Goal: Book appointment/travel/reservation

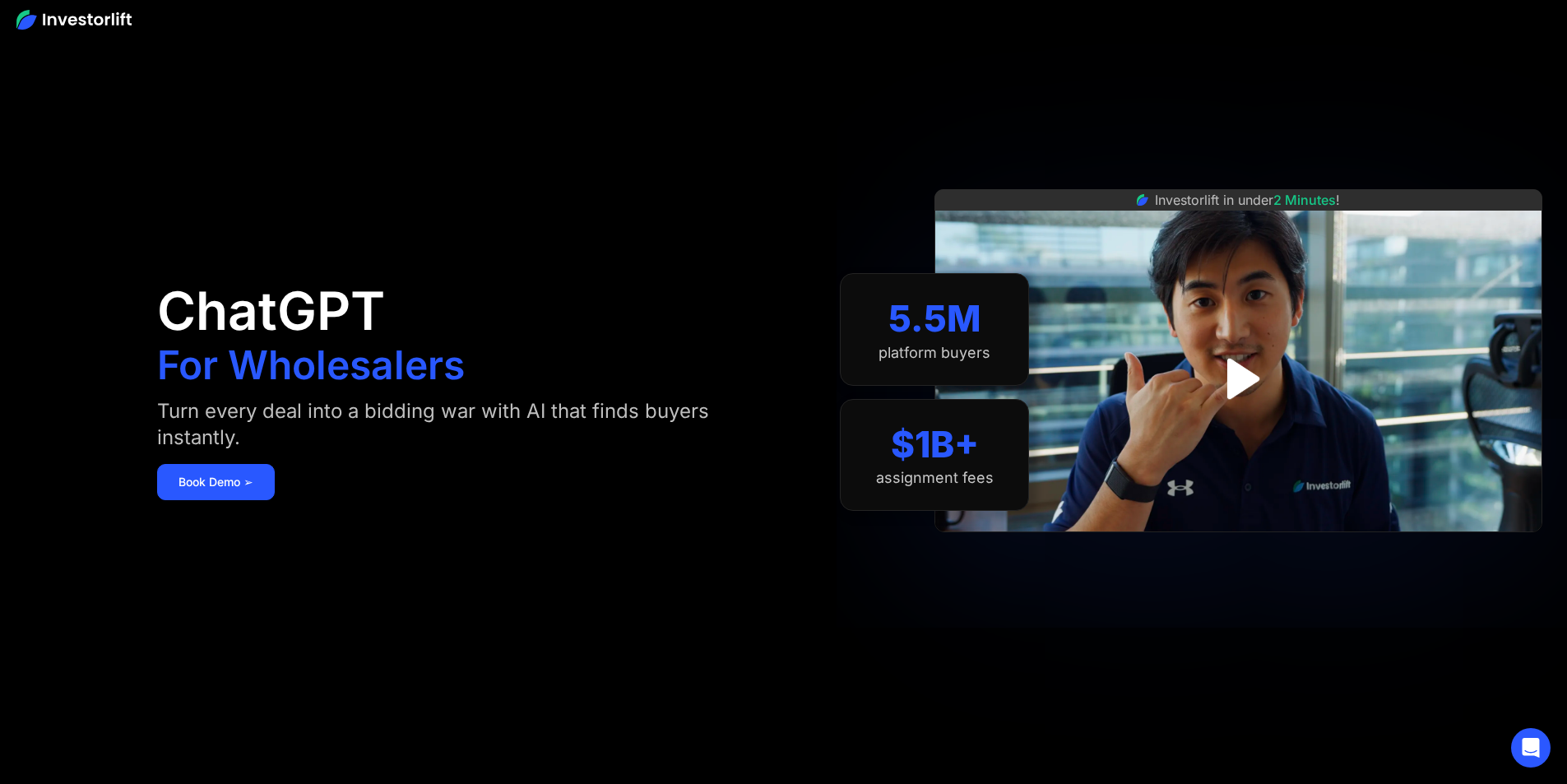
click at [275, 491] on link "Book Demo ➢" at bounding box center [216, 481] width 117 height 36
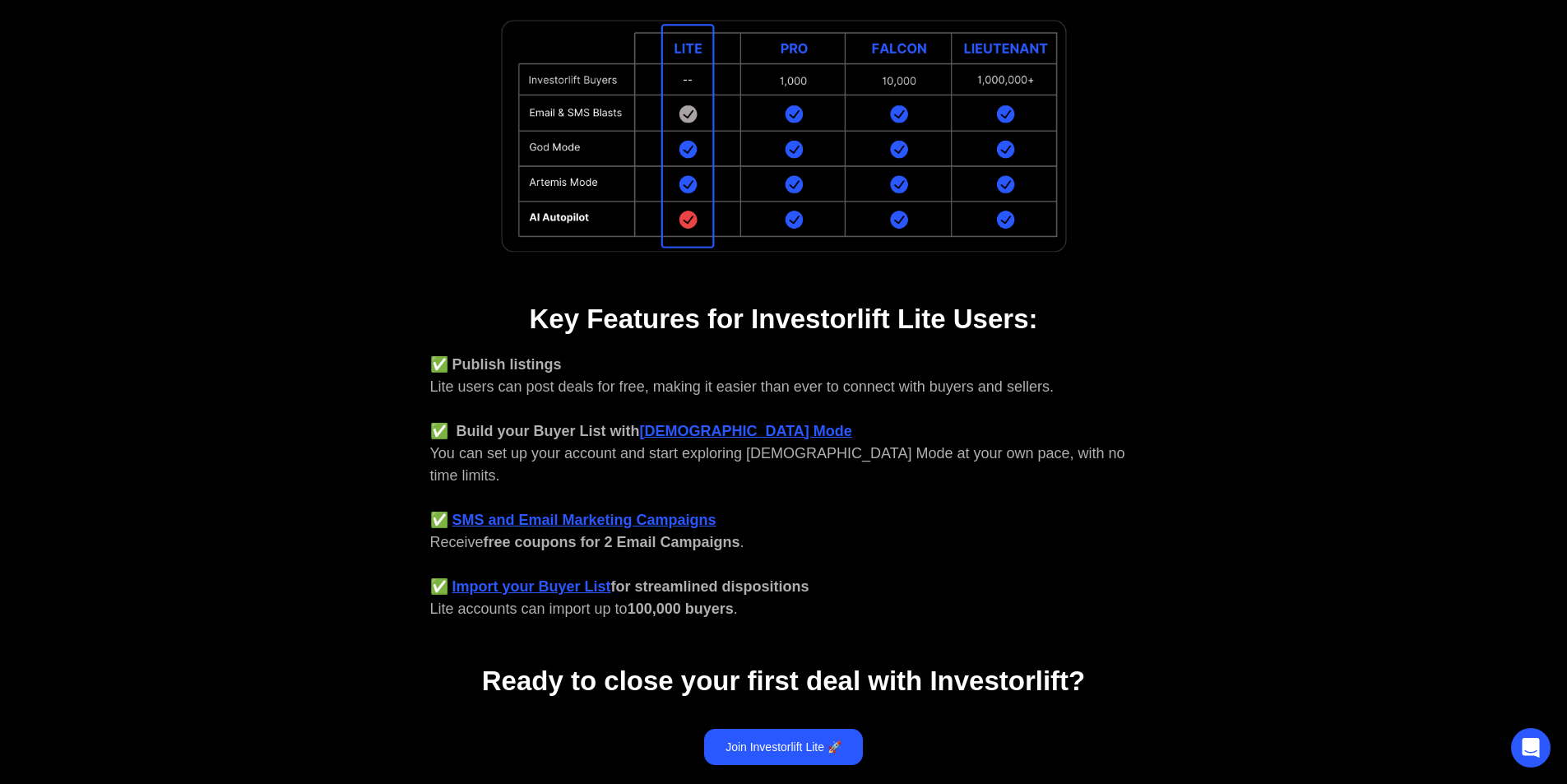
scroll to position [582, 0]
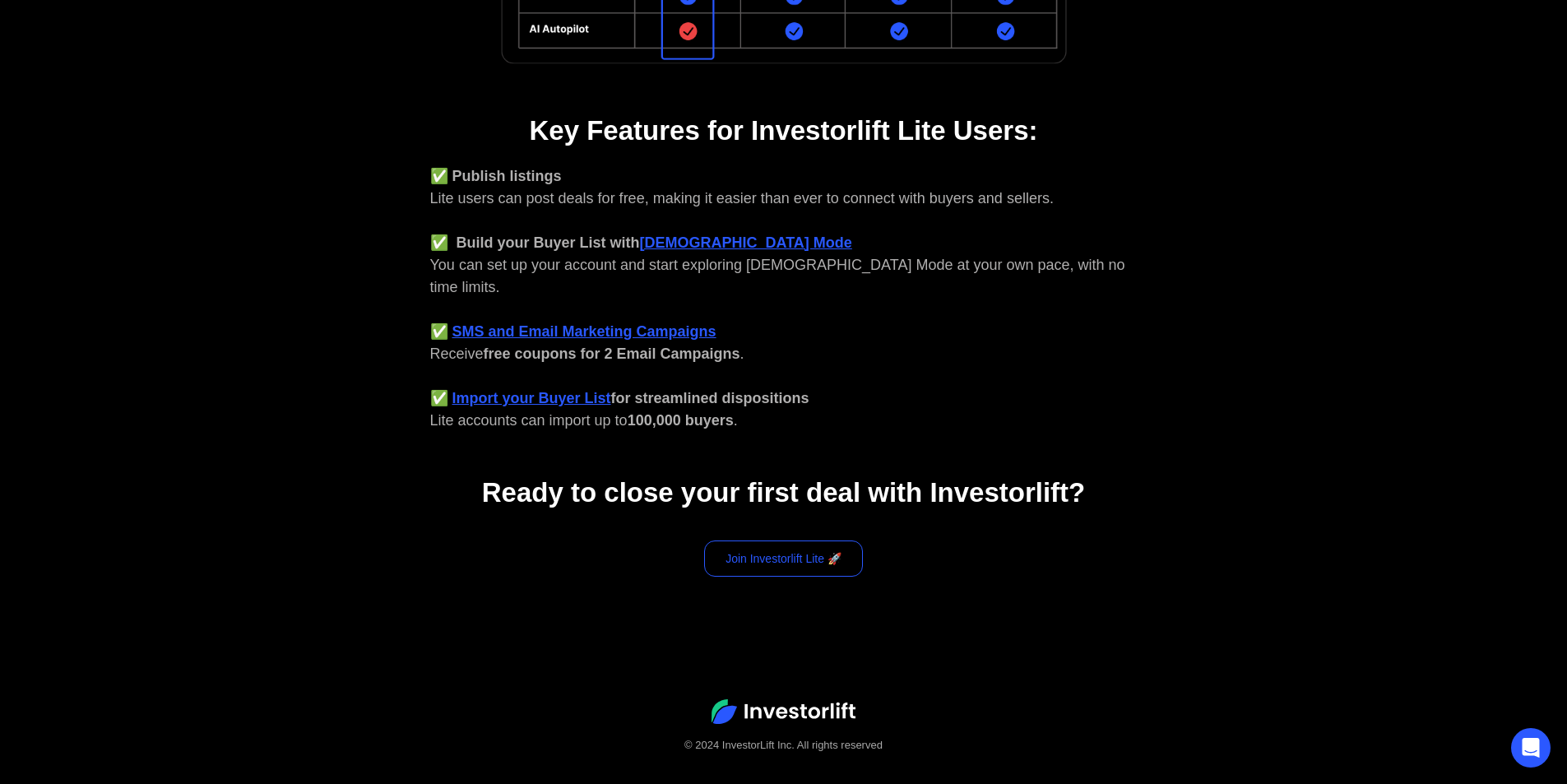
click at [839, 540] on link "Join Investorlift Lite 🚀" at bounding box center [784, 558] width 159 height 36
